Goal: Task Accomplishment & Management: Manage account settings

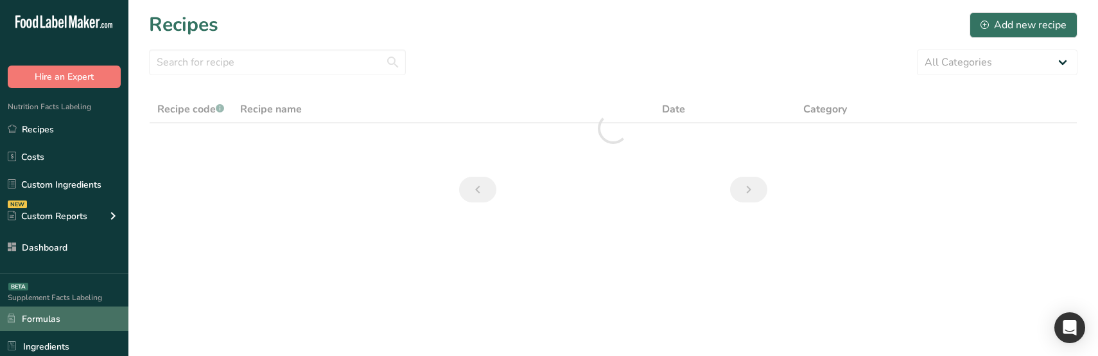
scroll to position [237, 0]
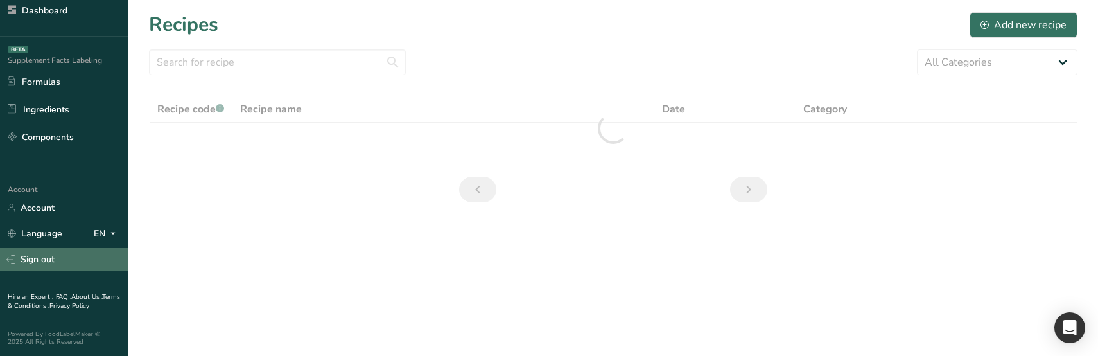
click at [73, 259] on link "Sign out" at bounding box center [64, 259] width 128 height 22
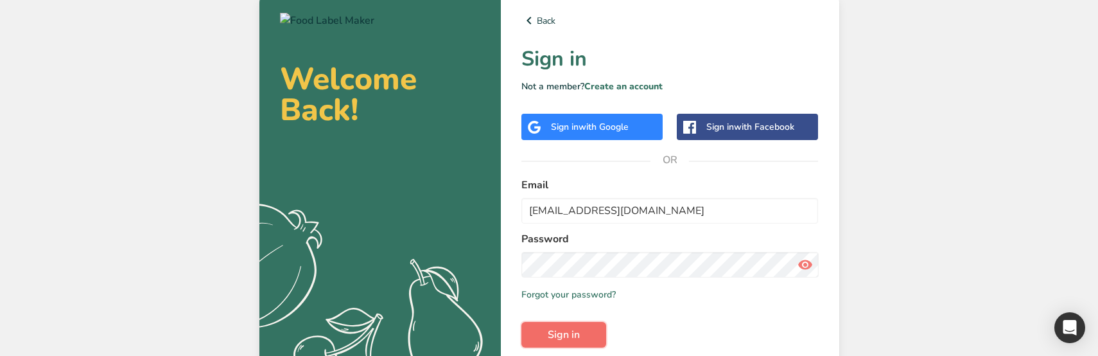
click at [571, 334] on span "Sign in" at bounding box center [563, 334] width 32 height 15
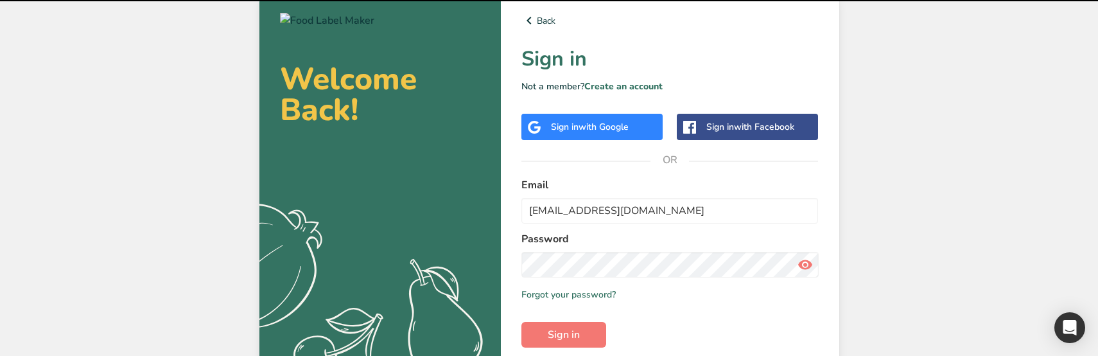
click at [220, 203] on div "Welcome Back! .a{fill:#f5f3ed;} Back Sign in Not a member? Create an account Si…" at bounding box center [549, 205] width 1098 height 411
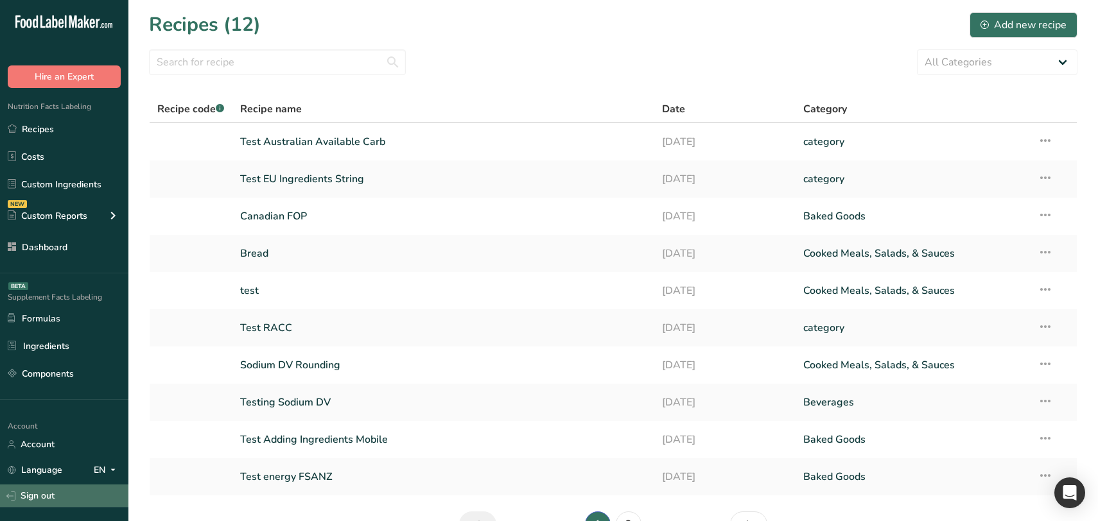
click at [68, 355] on link "Sign out" at bounding box center [64, 496] width 128 height 22
click at [82, 355] on link "Sign out" at bounding box center [64, 496] width 128 height 22
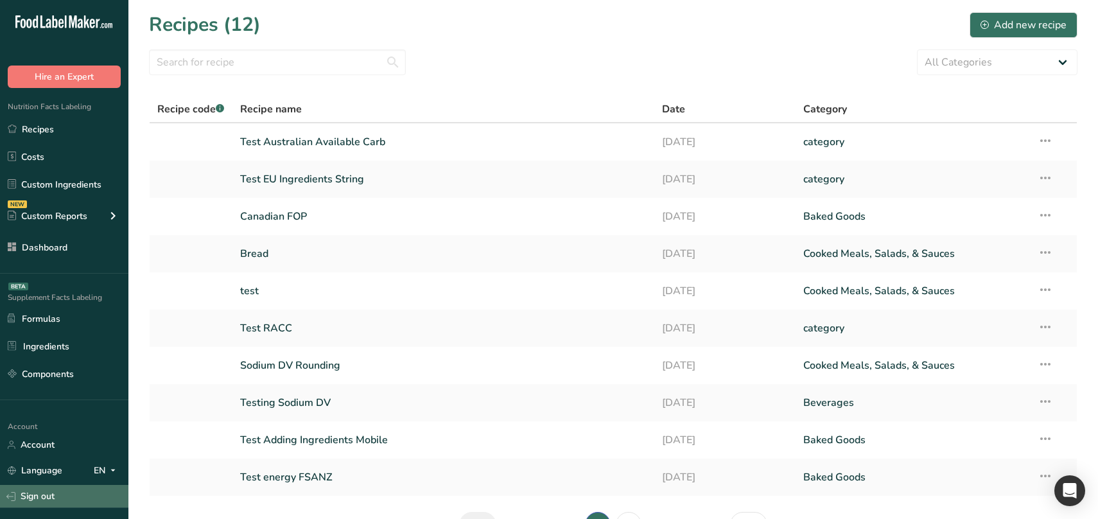
click at [94, 355] on link "Sign out" at bounding box center [64, 496] width 128 height 22
click at [69, 355] on link "Sign out" at bounding box center [64, 496] width 128 height 22
click at [78, 355] on link "Sign out" at bounding box center [64, 496] width 128 height 22
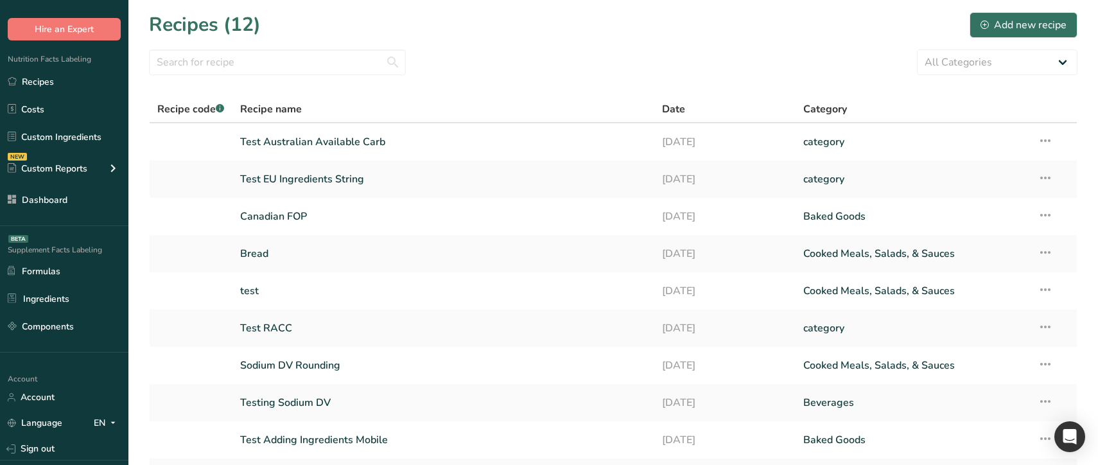
scroll to position [128, 0]
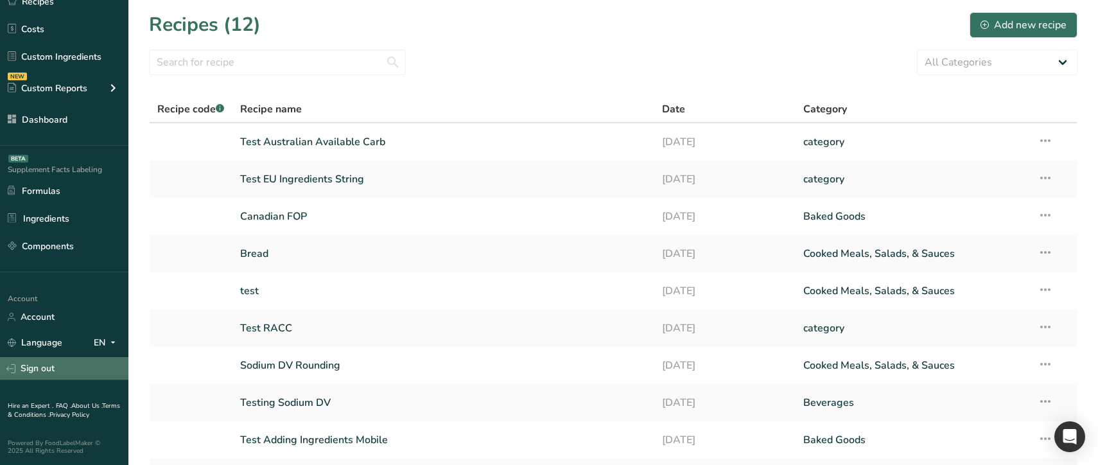
click at [76, 366] on link "Sign out" at bounding box center [64, 368] width 128 height 22
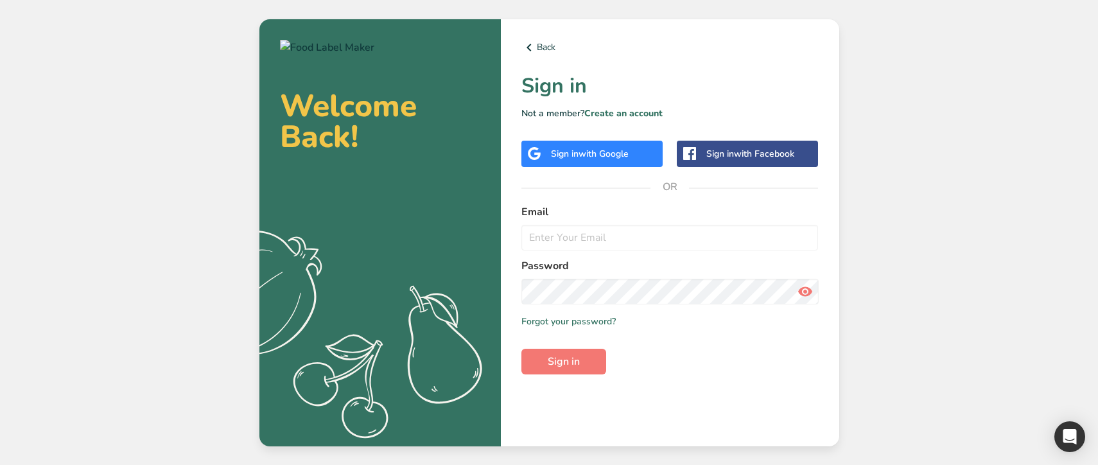
click at [567, 251] on form "Email Password Remember me Forgot your password? Sign in" at bounding box center [669, 289] width 297 height 170
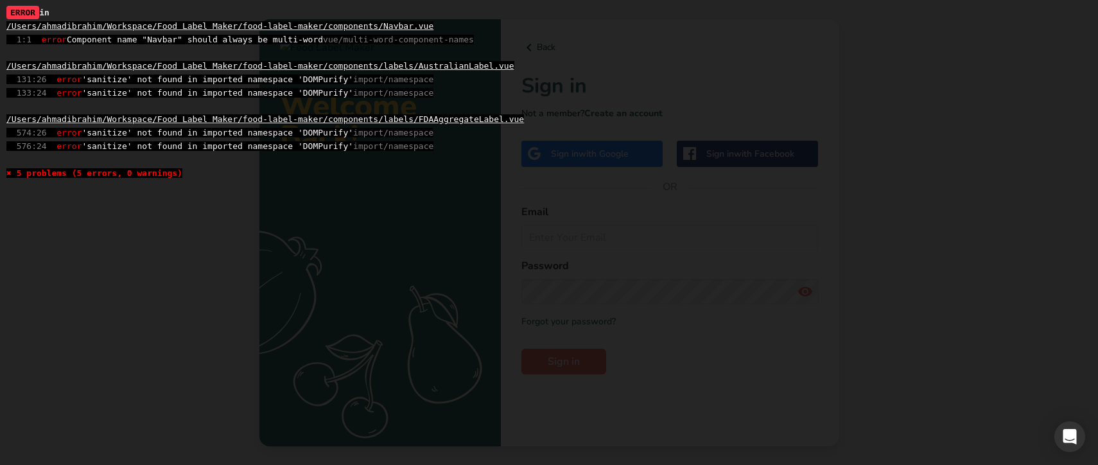
click at [338, 132] on span "574:26 error 'sanitize' not found in imported namespace 'DOMPurify' import/name…" at bounding box center [219, 133] width 427 height 10
click at [164, 40] on span "1:1 error Component name "Navbar" should always be multi-word vue/multi-word-co…" at bounding box center [239, 40] width 467 height 10
drag, startPoint x: 283, startPoint y: 40, endPoint x: 333, endPoint y: 40, distance: 50.1
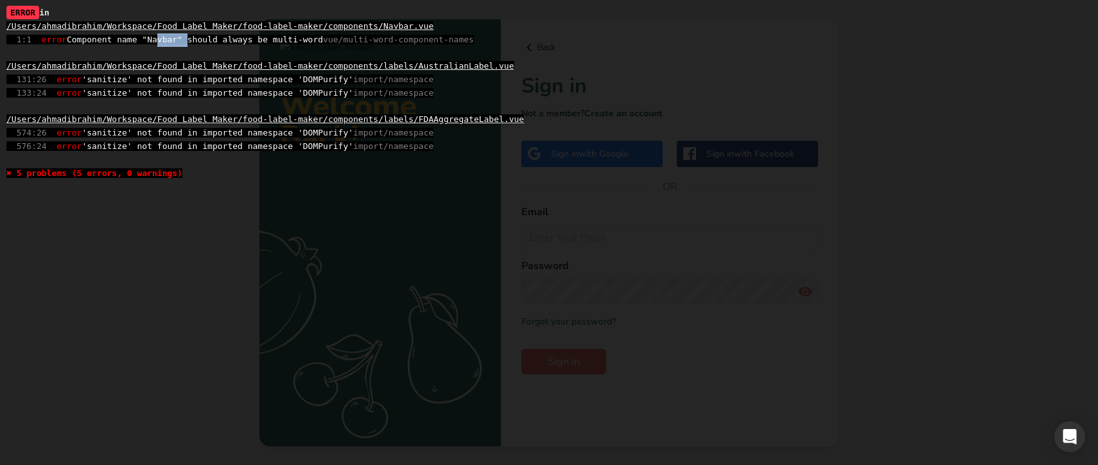
click at [333, 40] on span "1:1 error Component name "Navbar" should always be multi-word vue/multi-word-co…" at bounding box center [239, 40] width 467 height 10
copy span "multi-word"
drag, startPoint x: 495, startPoint y: 40, endPoint x: 365, endPoint y: 39, distance: 130.3
click at [365, 39] on div "ERROR in /Users/ahmadibrahim/Workspace/Food Label Maker/food-label-maker/compon…" at bounding box center [548, 92] width 1085 height 173
copy span "multi-word-component-names"
